Goal: Information Seeking & Learning: Find contact information

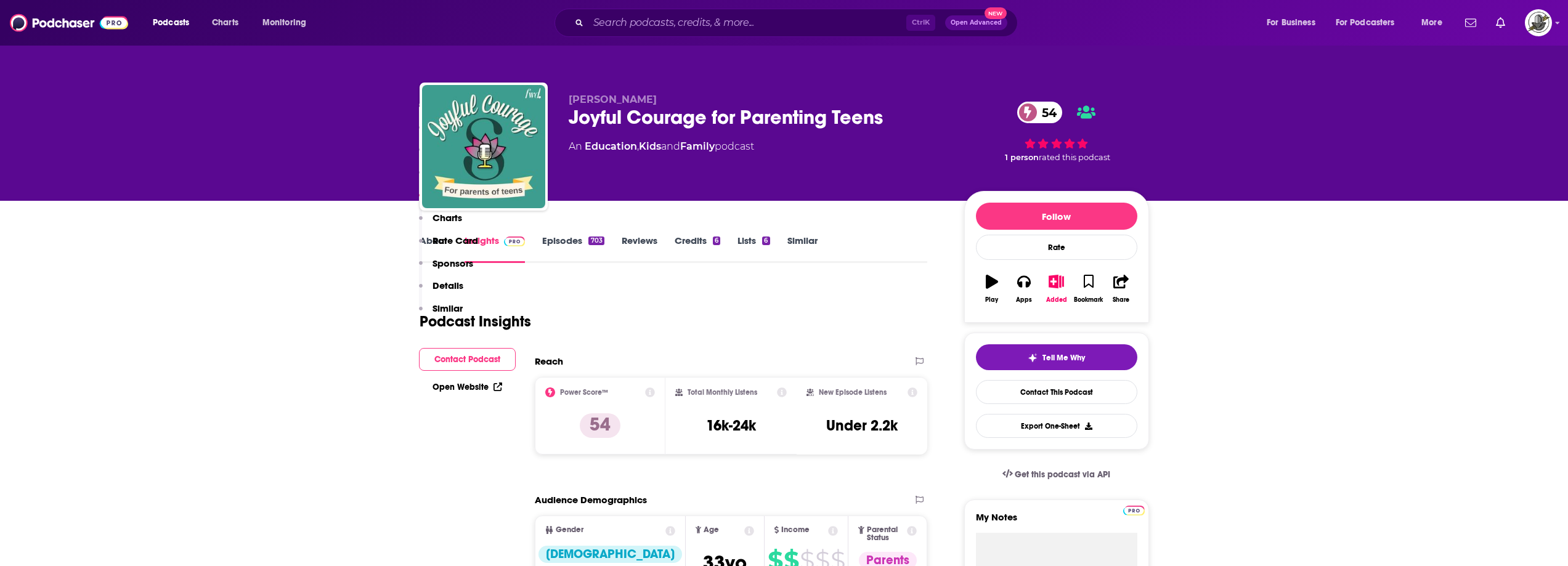
scroll to position [1478, 0]
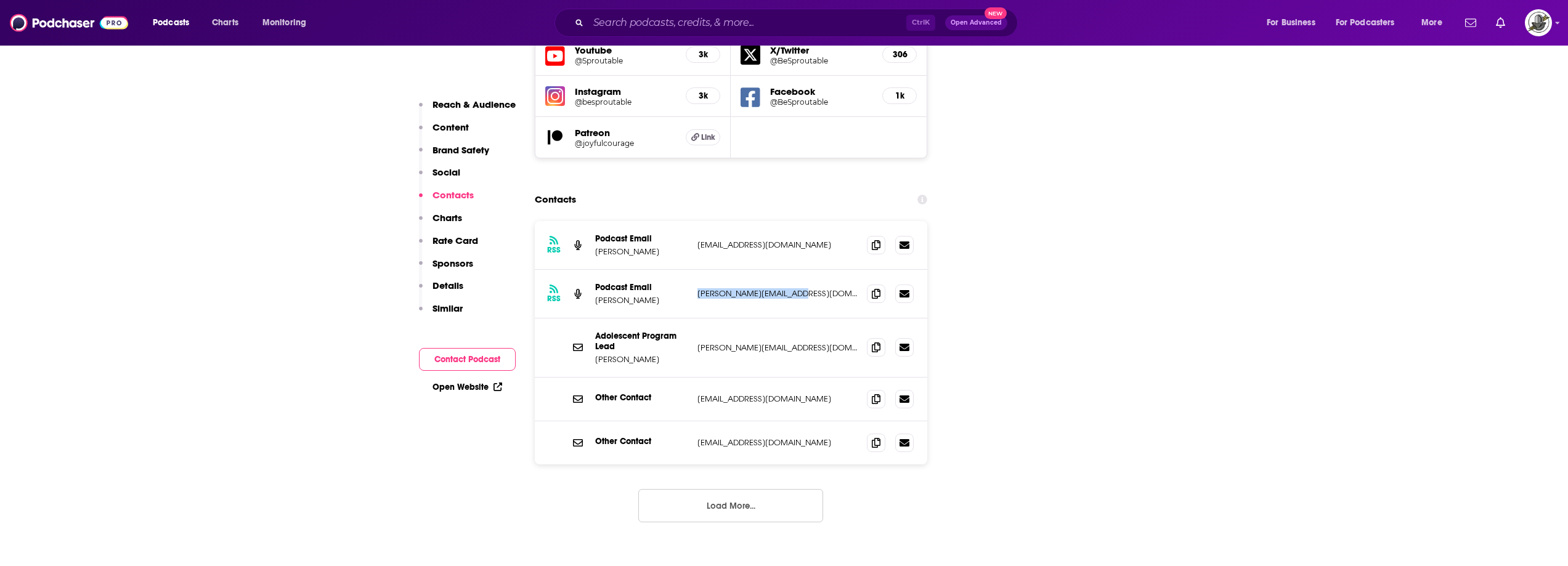
drag, startPoint x: 694, startPoint y: 234, endPoint x: 843, endPoint y: 237, distance: 149.0
click at [843, 270] on div "RSS Podcast Email Casey O'Roarty CASEY@JOYFULCOURAGE.COM CASEY@JOYFULCOURAGE.COM" at bounding box center [731, 294] width 393 height 49
copy p "CASEY@JOYFULCOURAGE.COM"
drag, startPoint x: 697, startPoint y: 288, endPoint x: 842, endPoint y: 298, distance: 145.3
click at [842, 318] on div "Adolescent Program Lead Casey O'roarty casey@besproutable.com casey@besproutabl…" at bounding box center [731, 348] width 393 height 59
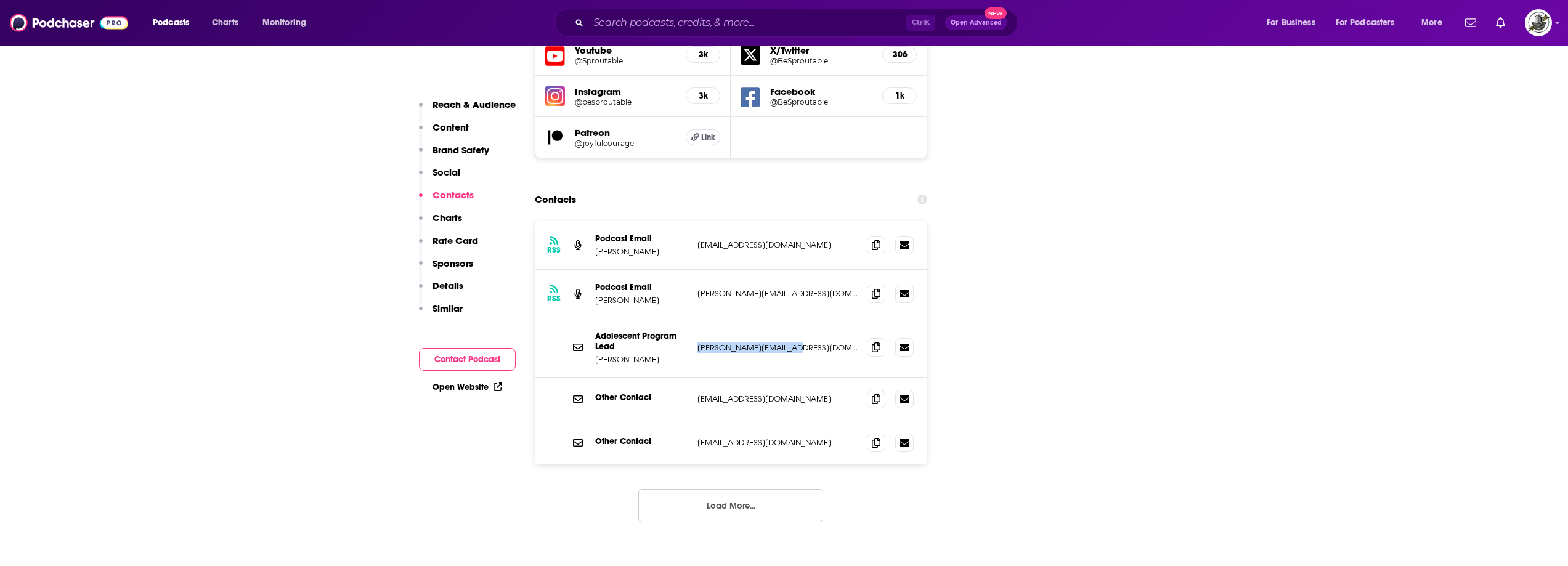
copy p "casey@besproutable.com"
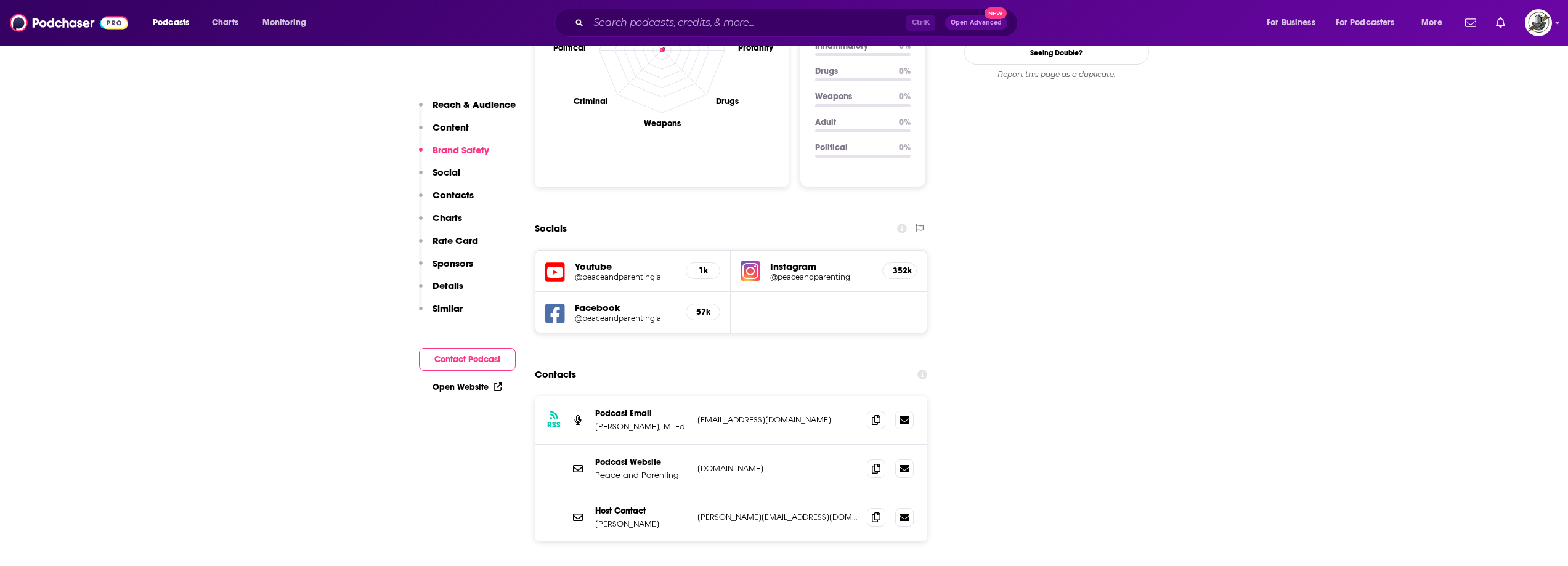
scroll to position [1354, 0]
drag, startPoint x: 697, startPoint y: 455, endPoint x: 847, endPoint y: 462, distance: 150.2
click at [847, 491] on div "Host Contact Michelle Kenney michelle@peaceandparentingla.com michelle@peaceand…" at bounding box center [731, 515] width 393 height 48
copy p "michelle@peaceandparentingla.com"
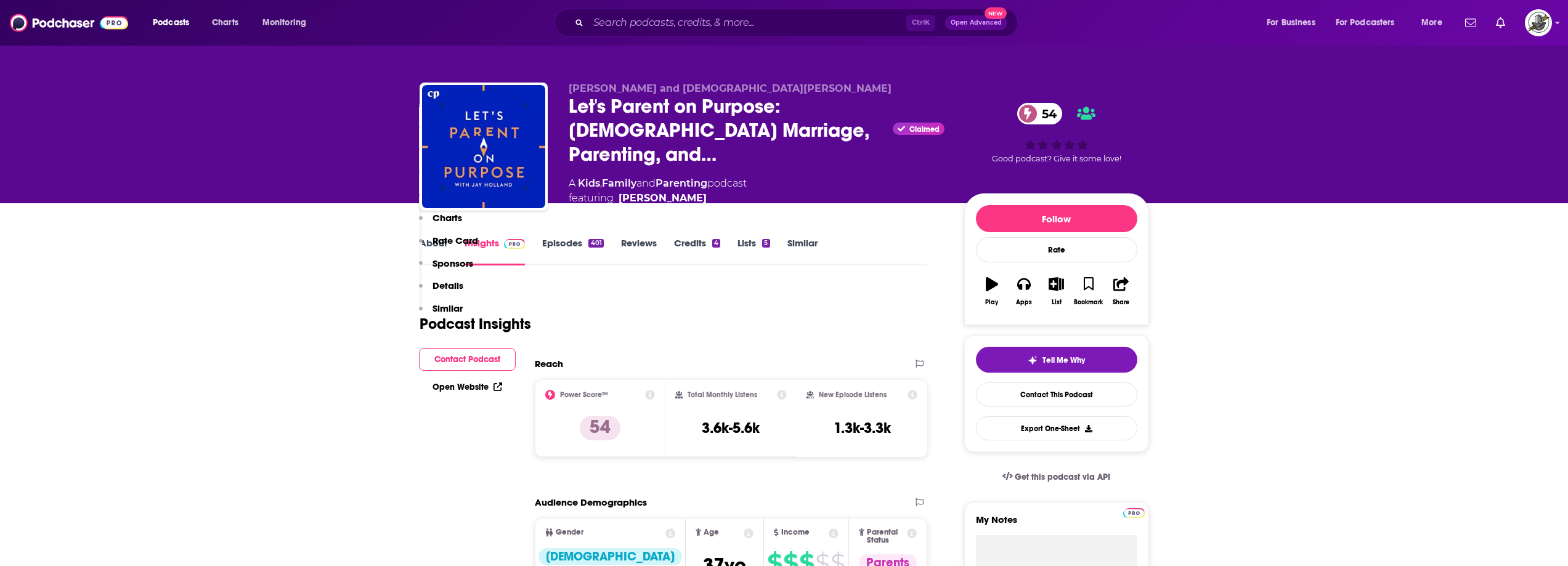
scroll to position [1231, 0]
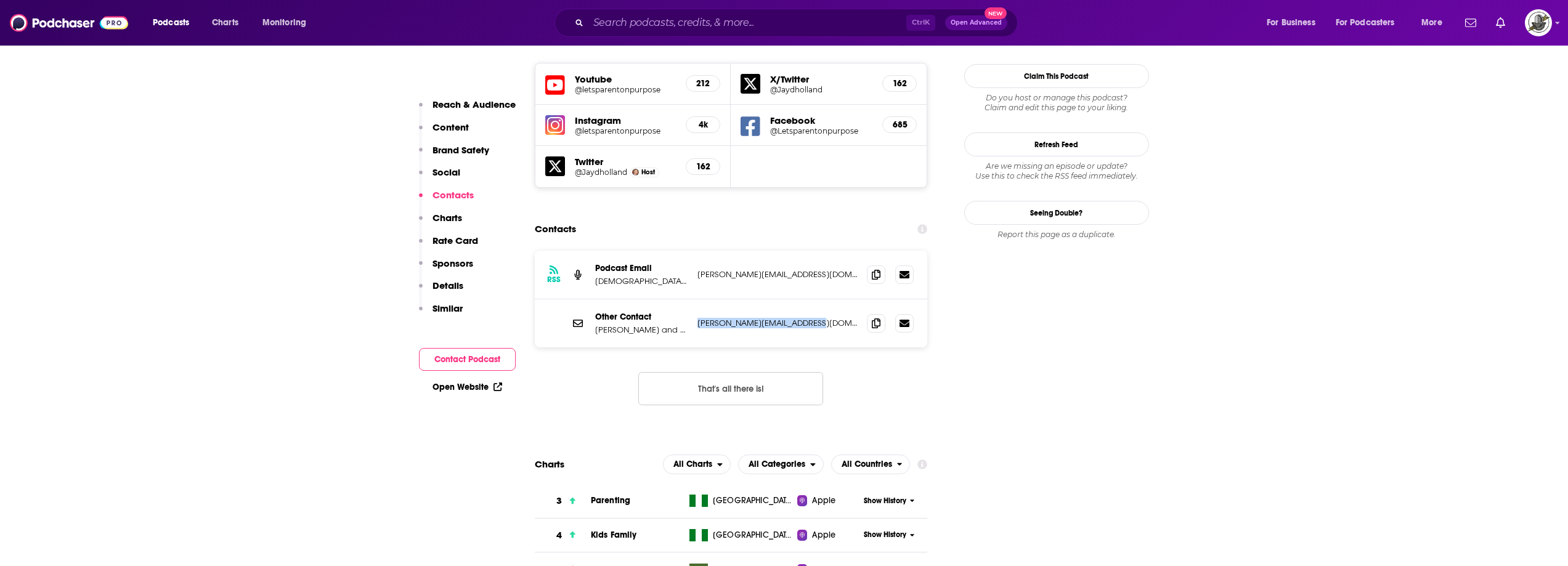
drag, startPoint x: 693, startPoint y: 259, endPoint x: 597, endPoint y: 170, distance: 130.9
click at [859, 299] on div "Other Contact [PERSON_NAME] and [DEMOGRAPHIC_DATA][PERSON_NAME] [PERSON_NAME][E…" at bounding box center [731, 323] width 393 height 48
copy p "[PERSON_NAME][EMAIL_ADDRESS][DOMAIN_NAME]"
